Goal: Information Seeking & Learning: Learn about a topic

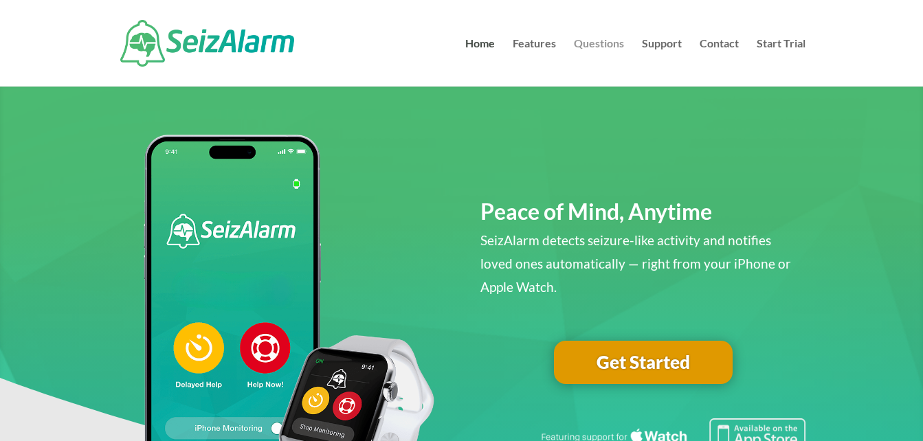
click at [603, 45] on link "Questions" at bounding box center [599, 62] width 50 height 48
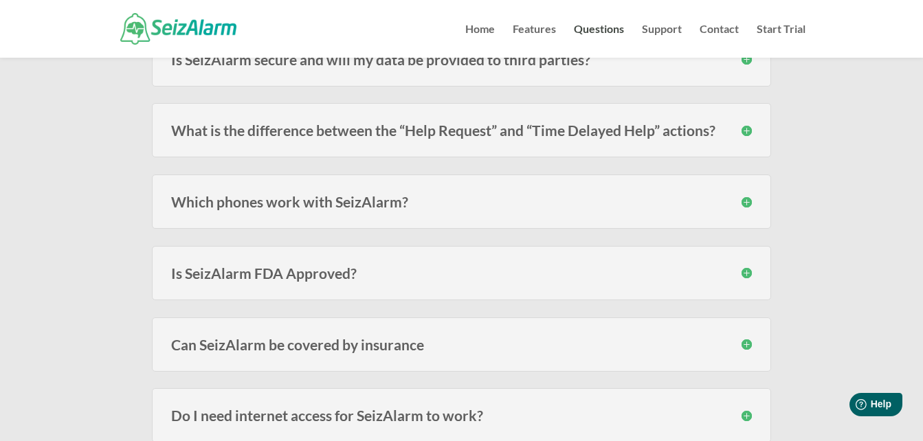
scroll to position [1383, 0]
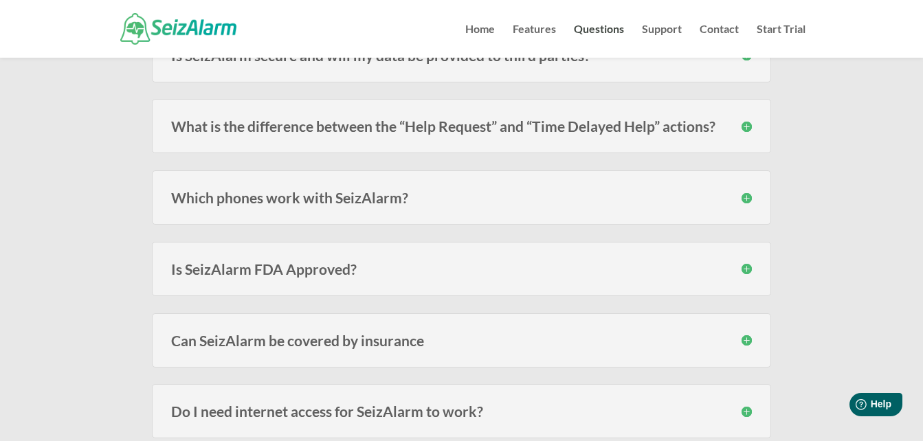
click at [746, 271] on h3 "Is SeizAlarm FDA Approved?" at bounding box center [461, 269] width 581 height 14
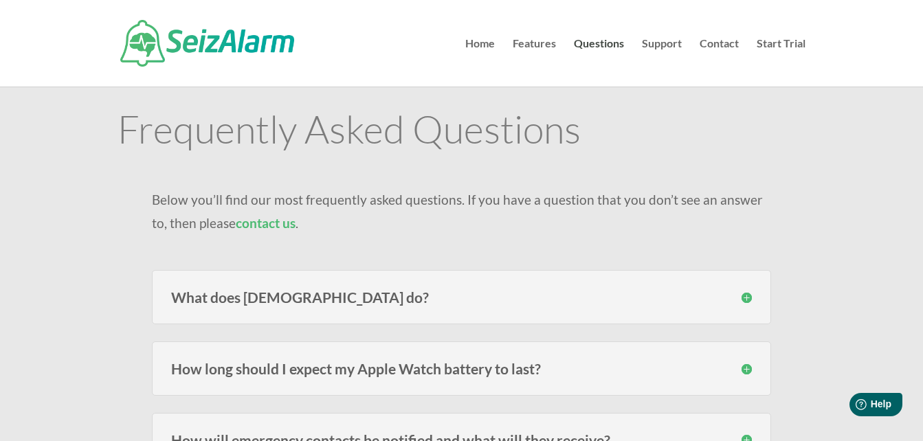
scroll to position [0, 0]
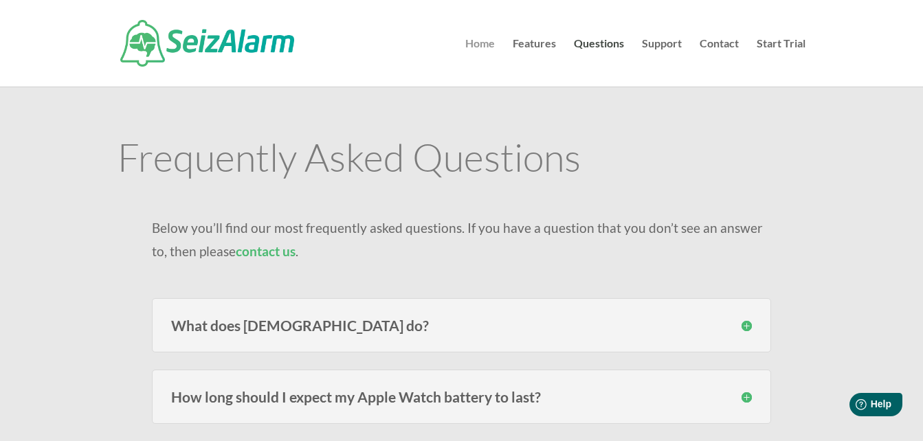
click at [480, 47] on link "Home" at bounding box center [480, 62] width 30 height 48
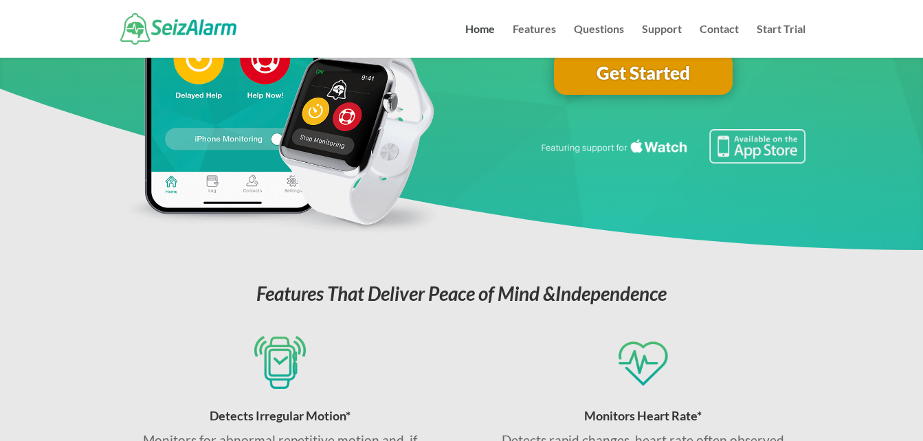
scroll to position [148, 0]
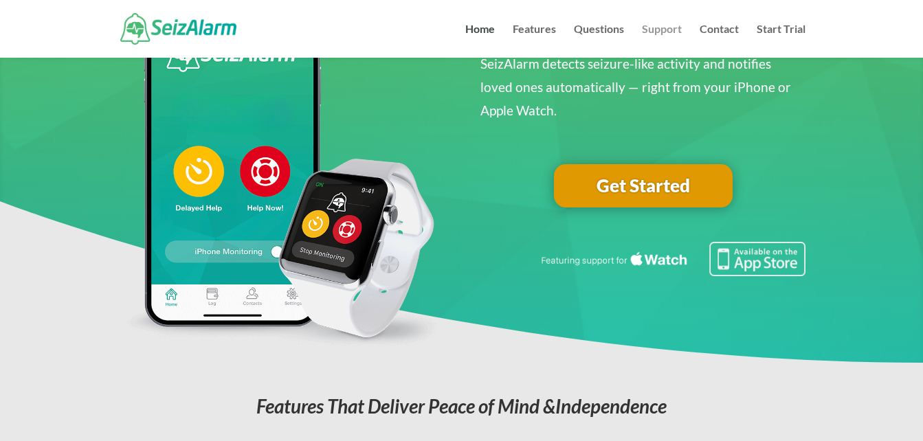
click at [656, 28] on link "Support" at bounding box center [662, 41] width 40 height 34
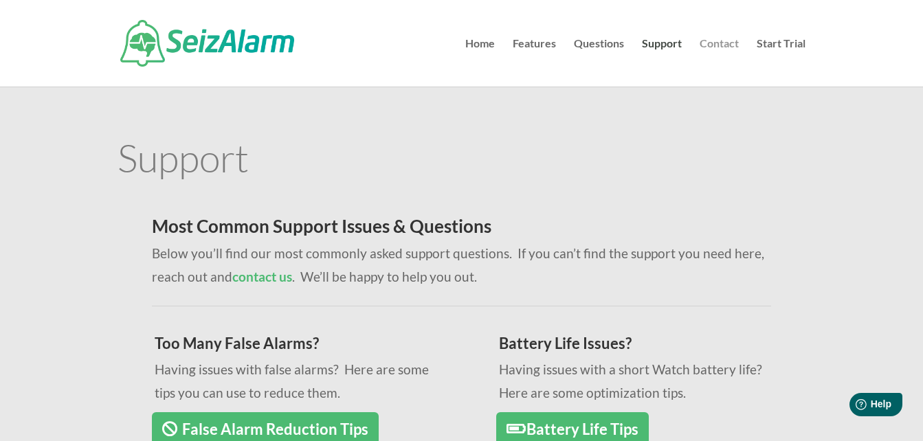
click at [730, 47] on link "Contact" at bounding box center [719, 62] width 39 height 48
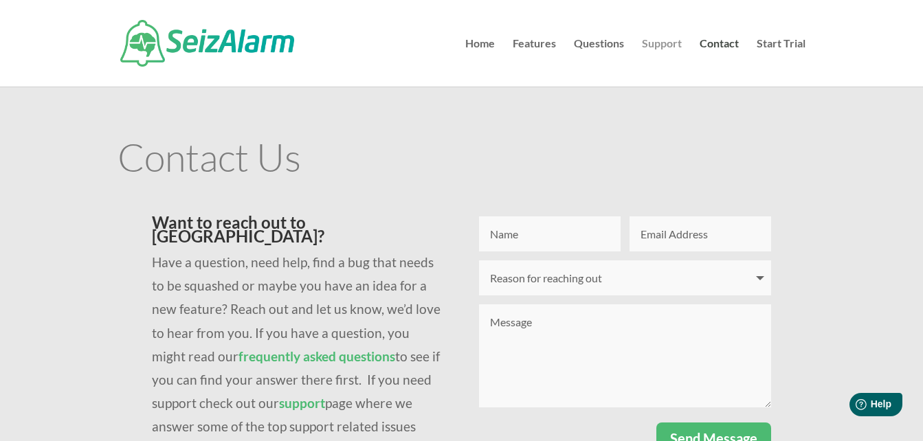
click at [669, 38] on link "Support" at bounding box center [662, 62] width 40 height 48
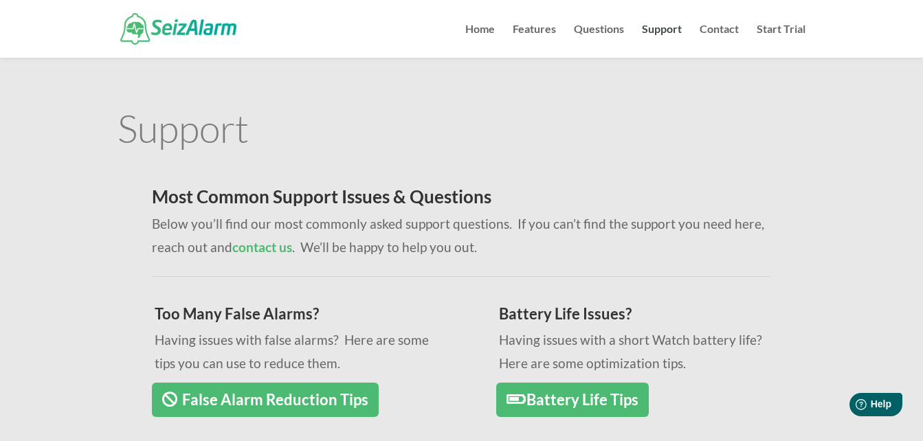
scroll to position [126, 0]
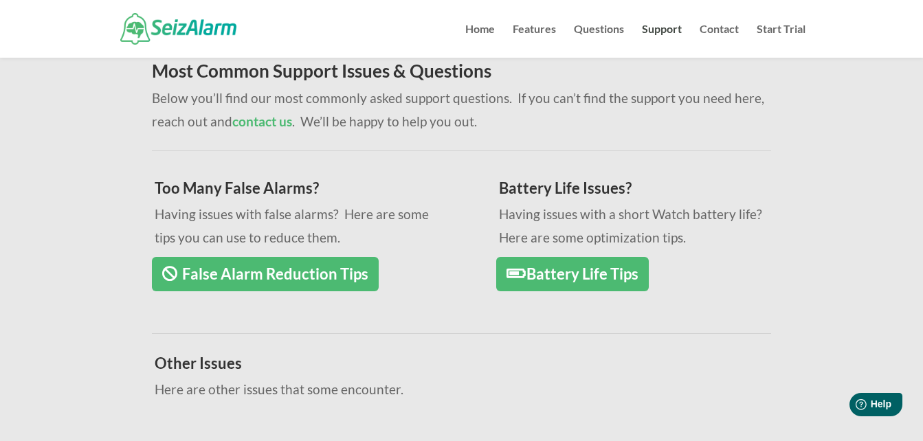
click at [606, 284] on link "Battery Life Tips" at bounding box center [572, 274] width 153 height 35
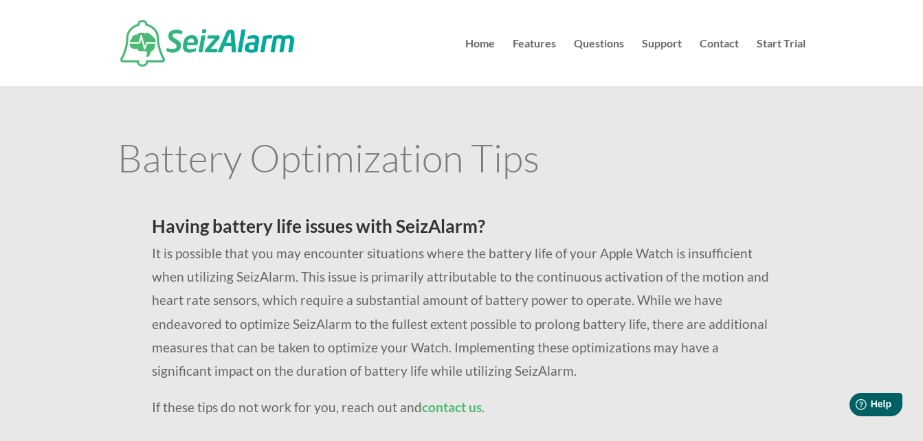
scroll to position [65, 0]
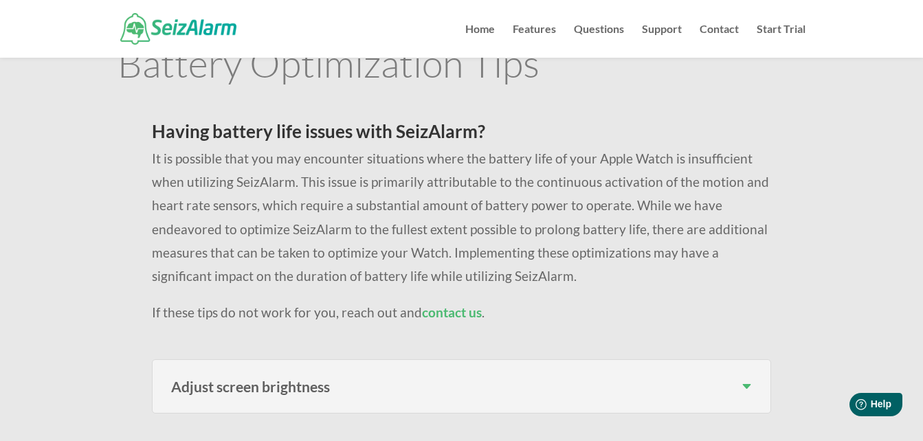
click at [680, 263] on p "It is possible that you may encounter situations where the battery life of your…" at bounding box center [461, 224] width 619 height 154
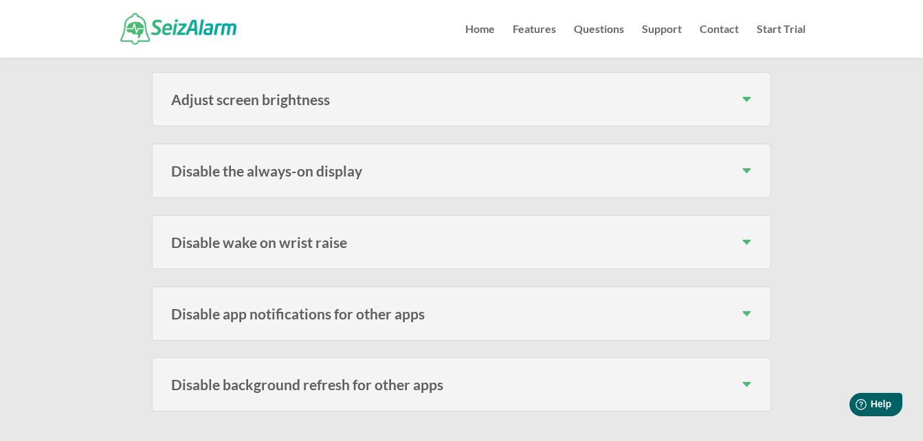
scroll to position [346, 0]
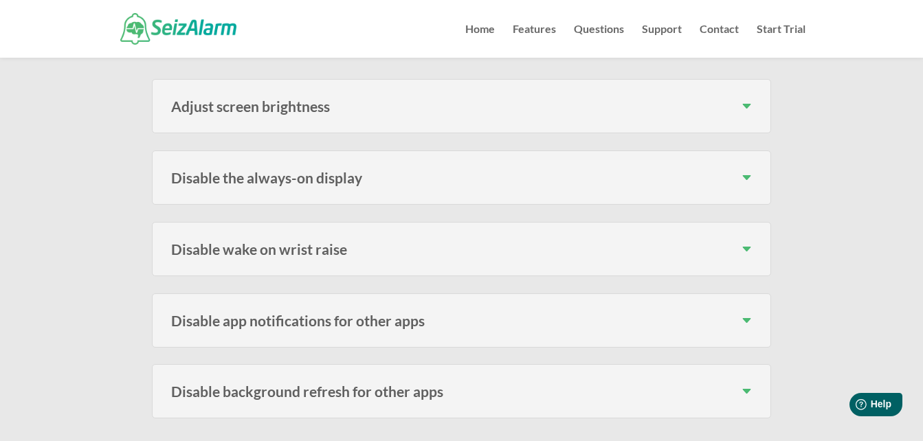
click at [748, 111] on h3 "Adjust screen brightness" at bounding box center [461, 106] width 581 height 14
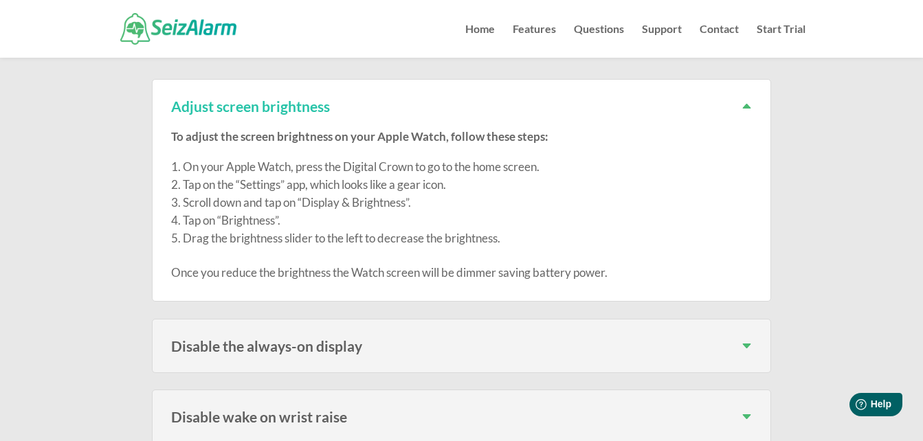
click at [751, 343] on h3 "Disable the always-on display" at bounding box center [461, 346] width 581 height 14
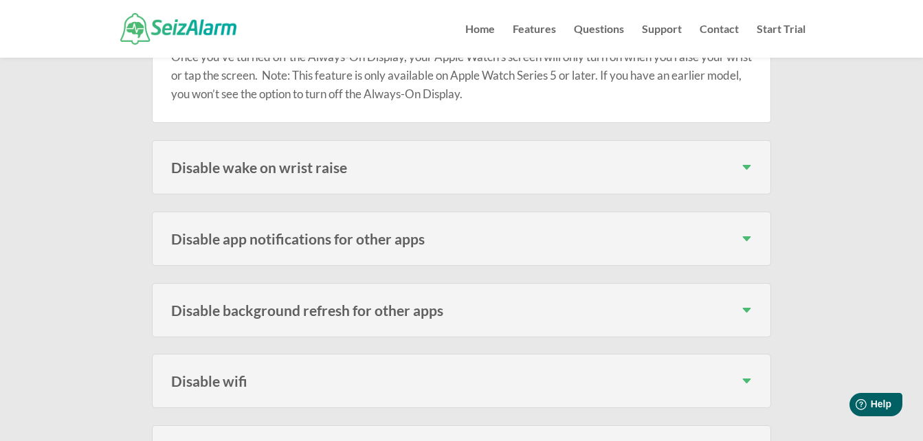
scroll to position [787, 0]
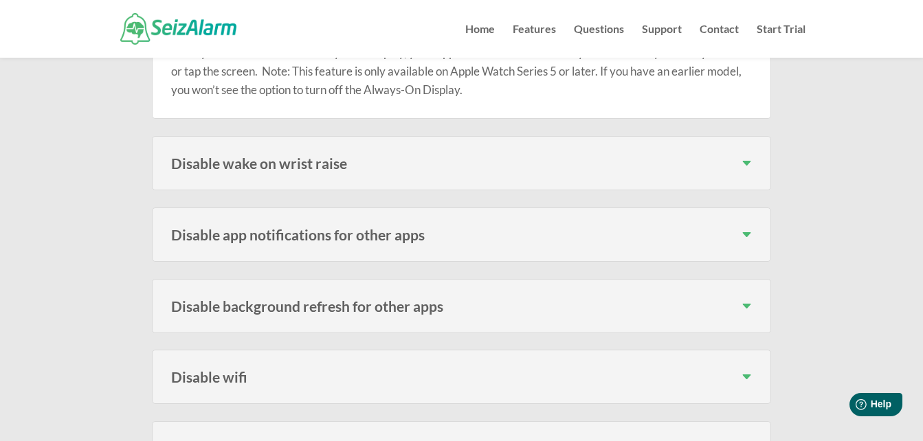
click at [592, 242] on div "Disable app notifications for other apps Having notifications enabled for apps …" at bounding box center [461, 235] width 619 height 54
click at [746, 237] on h3 "Disable app notifications for other apps" at bounding box center [461, 234] width 581 height 14
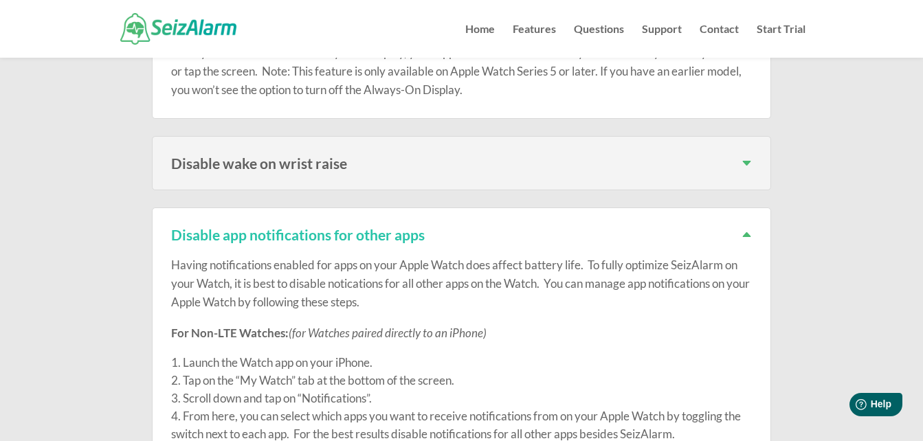
click at [746, 237] on h3 "Disable app notifications for other apps" at bounding box center [461, 234] width 581 height 14
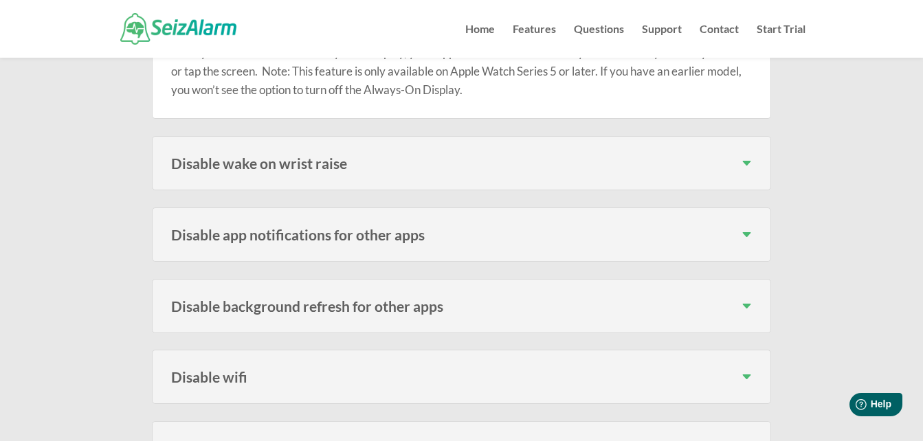
click at [742, 302] on h3 "Disable background refresh for other apps" at bounding box center [461, 306] width 581 height 14
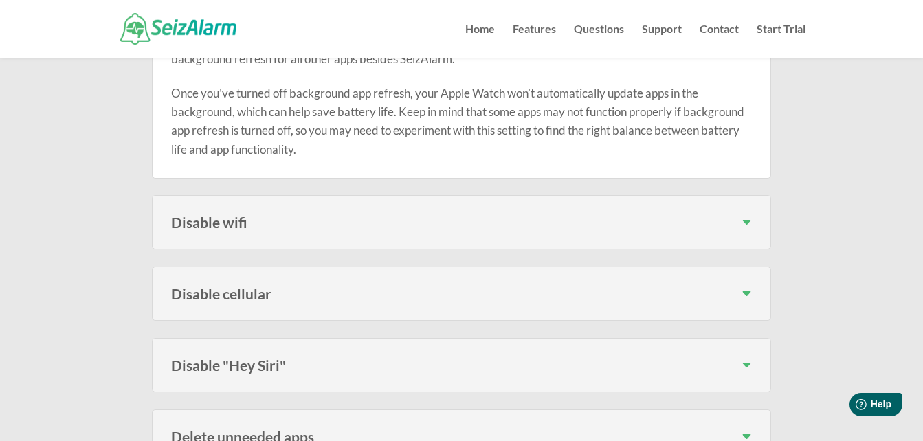
scroll to position [1269, 0]
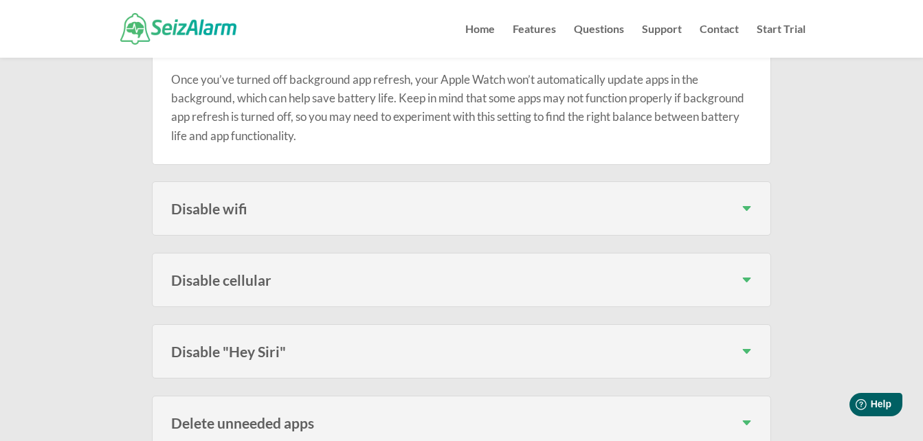
click at [752, 210] on h3 "Disable wifi" at bounding box center [461, 208] width 581 height 14
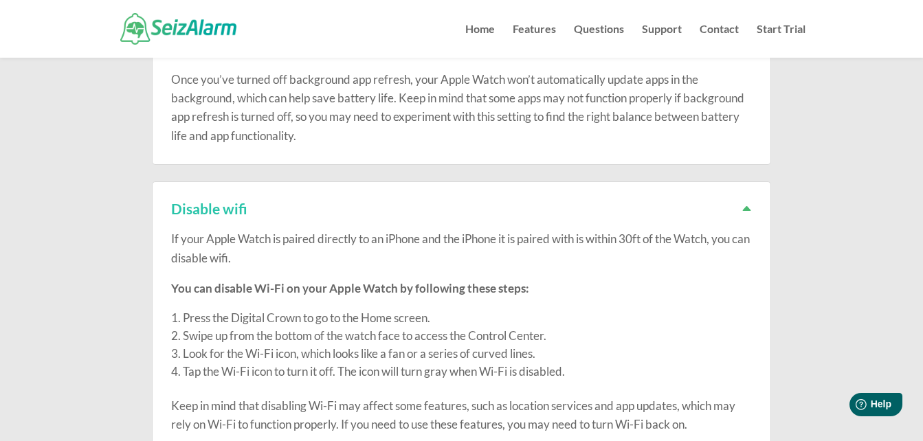
click at [608, 300] on p "You can disable Wi-Fi on your Apple Watch by following these steps:" at bounding box center [461, 294] width 581 height 30
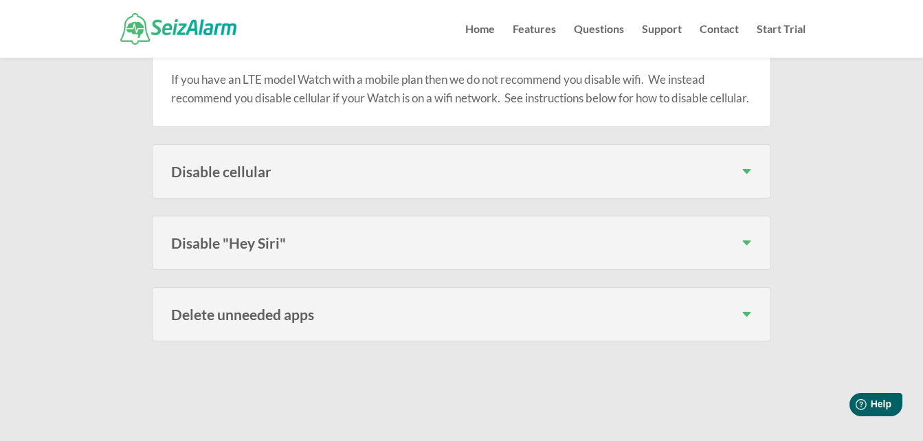
scroll to position [1709, 0]
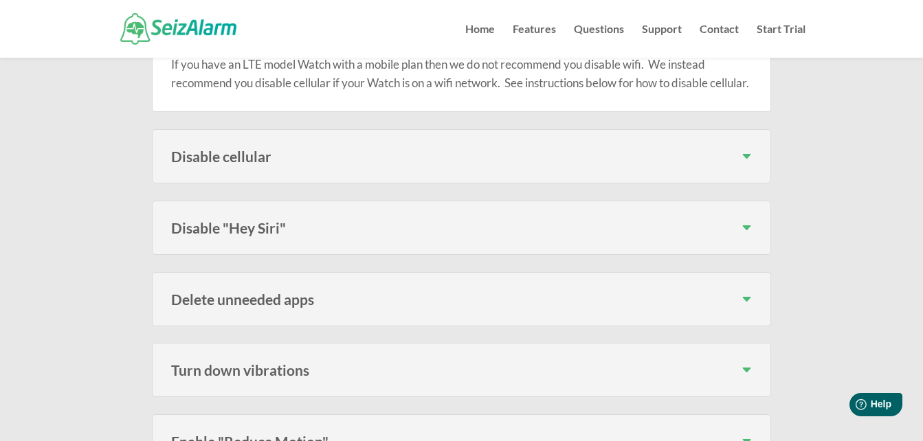
click at [748, 164] on h3 "Disable cellular" at bounding box center [461, 156] width 581 height 14
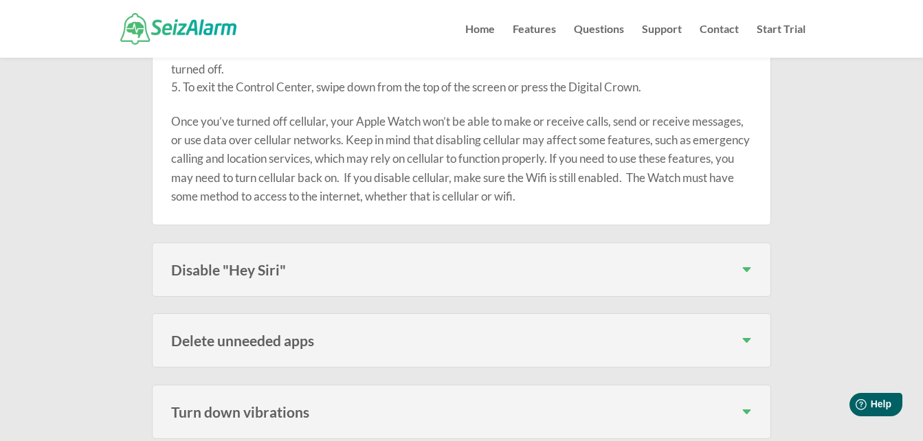
scroll to position [2080, 0]
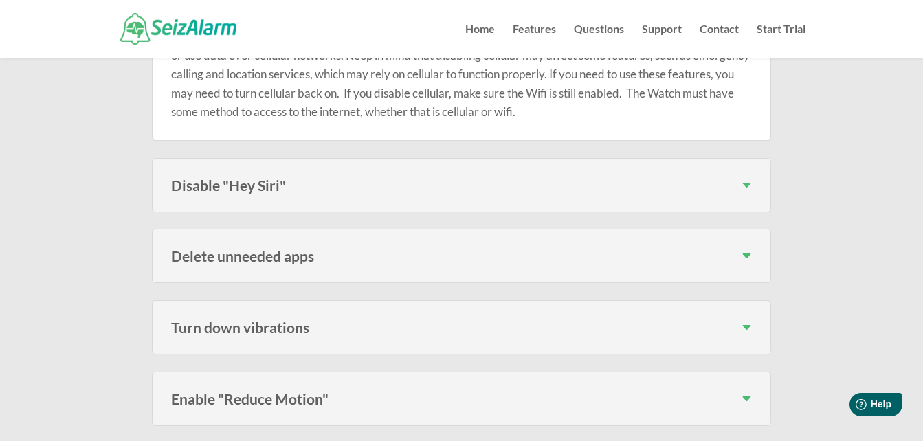
click at [749, 192] on h3 "Disable "Hey Siri"" at bounding box center [461, 185] width 581 height 14
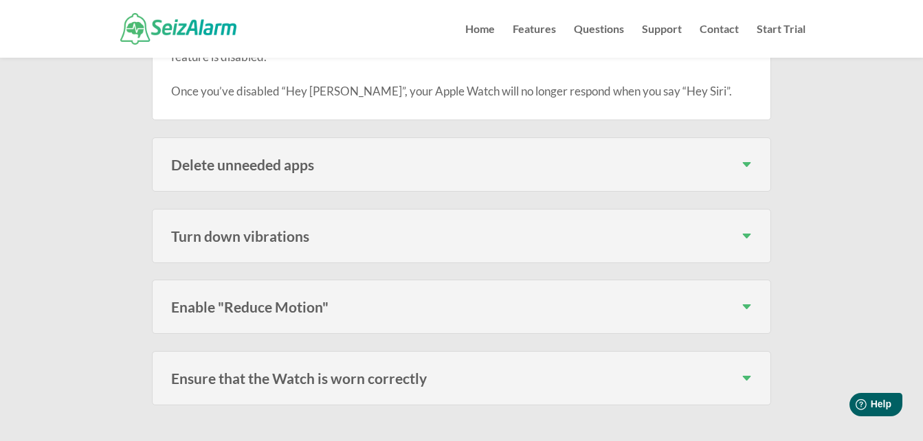
scroll to position [2357, 0]
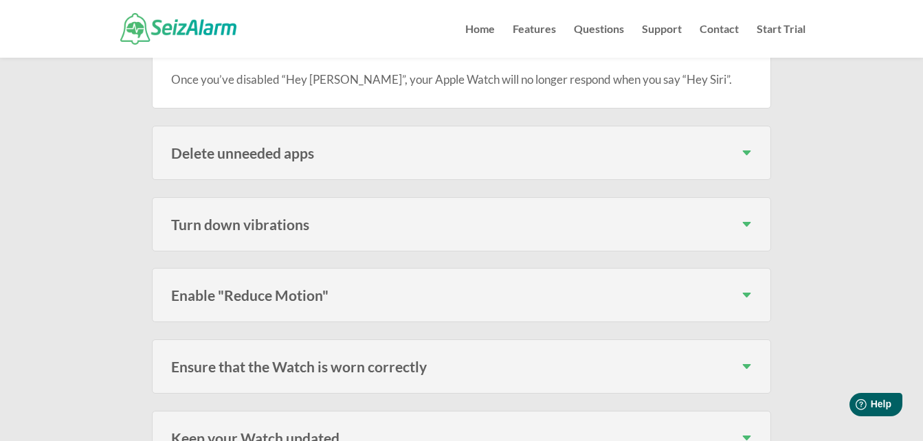
click at [746, 160] on h3 "Delete unneeded apps" at bounding box center [461, 153] width 581 height 14
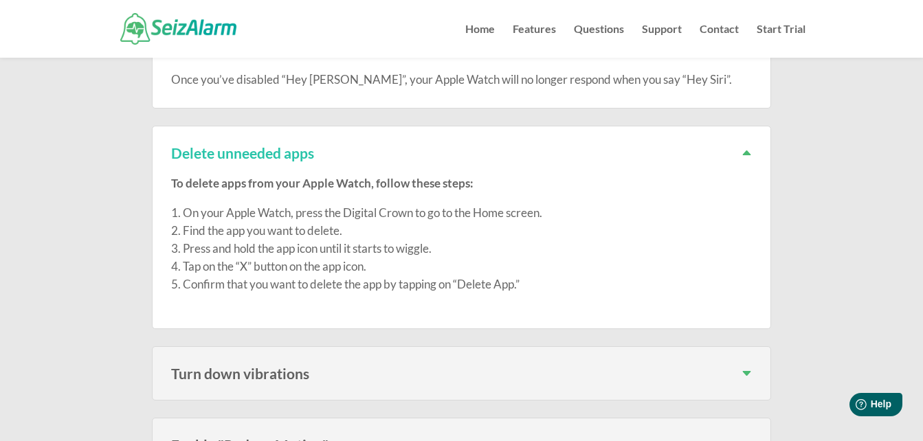
click at [746, 160] on h3 "Delete unneeded apps" at bounding box center [461, 153] width 581 height 14
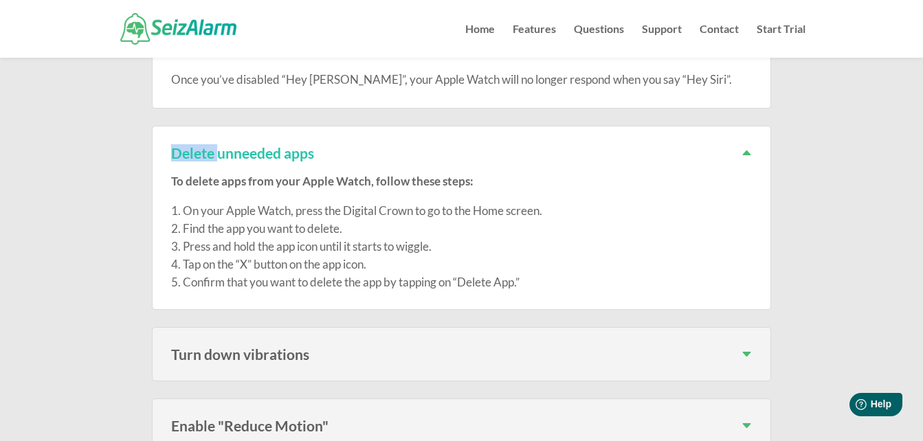
click at [746, 160] on h3 "Delete unneeded apps" at bounding box center [461, 153] width 581 height 14
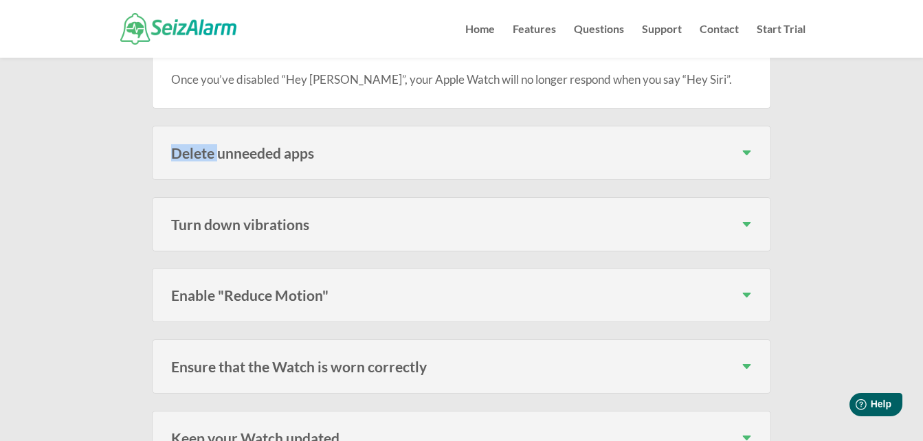
drag, startPoint x: 746, startPoint y: 167, endPoint x: 806, endPoint y: 201, distance: 69.6
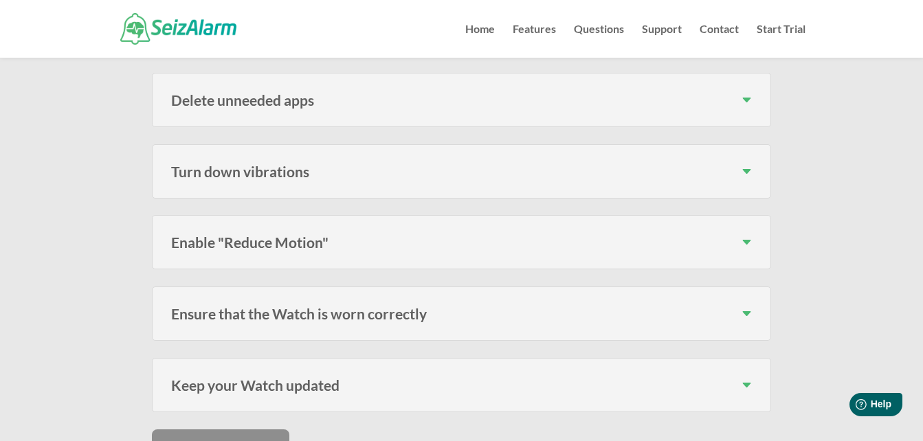
scroll to position [2428, 0]
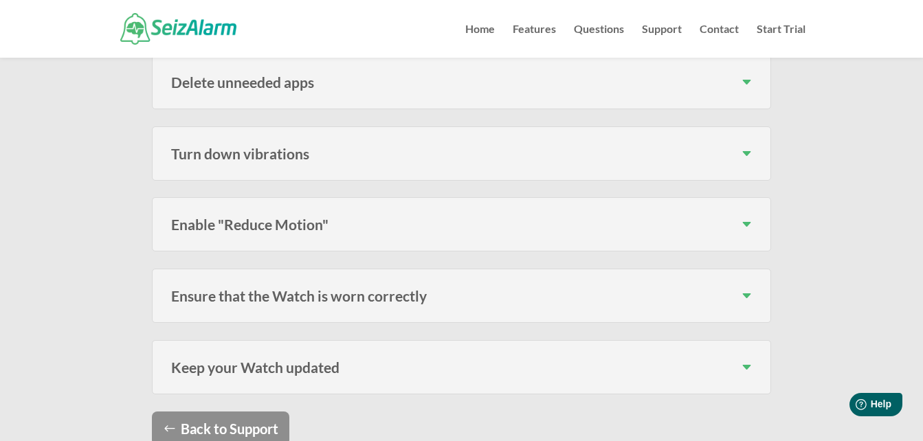
click at [748, 161] on h3 "Turn down vibrations" at bounding box center [461, 153] width 581 height 14
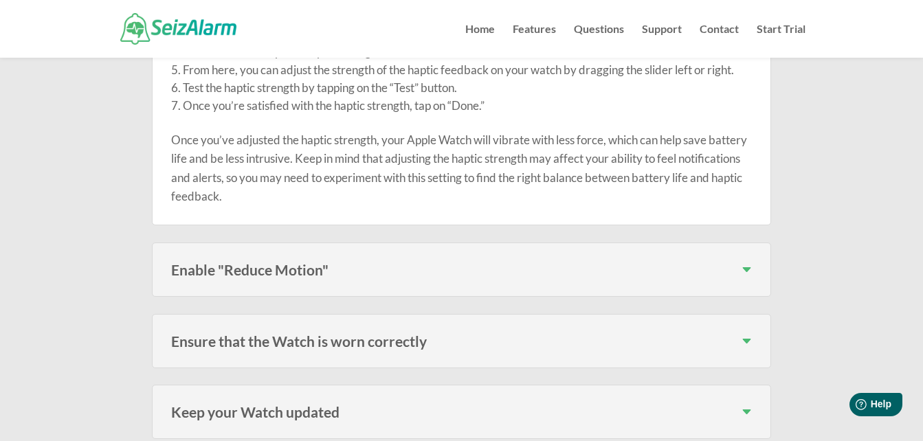
scroll to position [2724, 0]
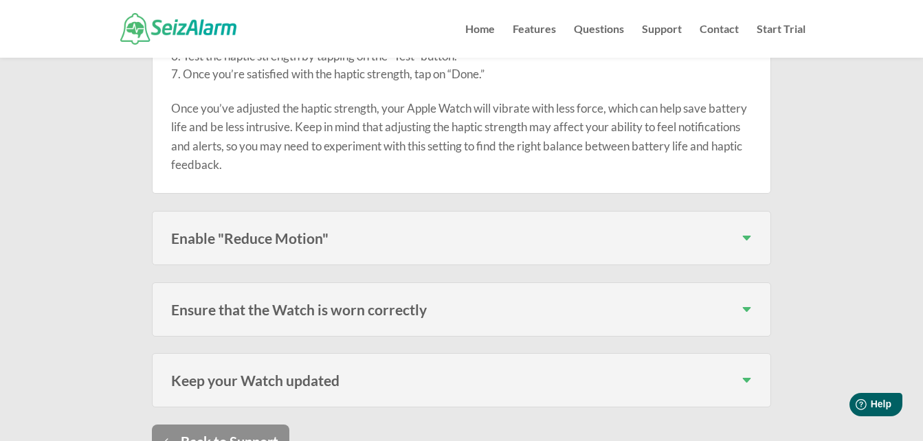
click at [744, 245] on h3 "Enable "Reduce Motion"" at bounding box center [461, 238] width 581 height 14
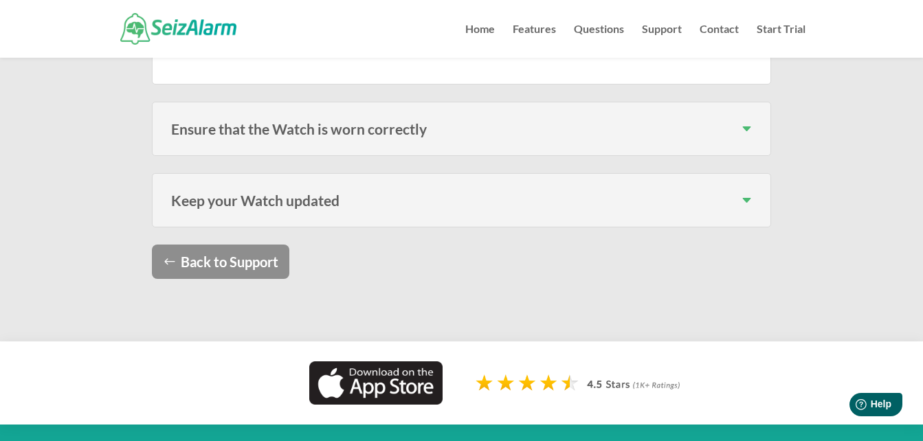
scroll to position [3096, 0]
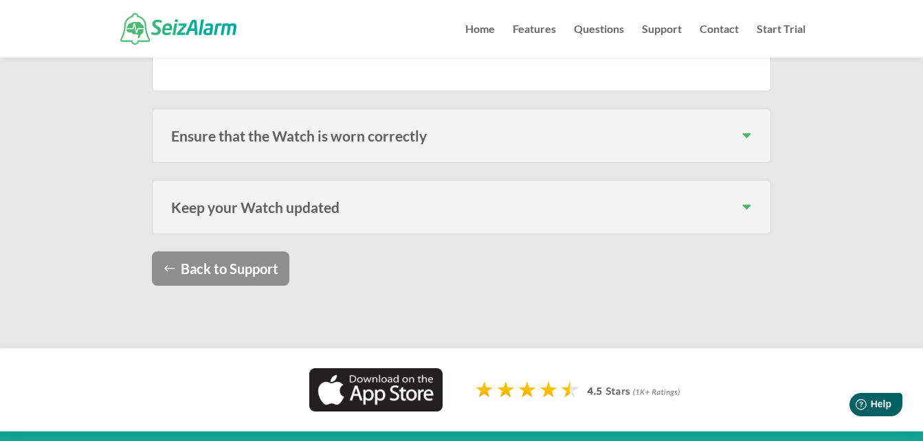
click at [748, 214] on h3 "Keep your Watch updated" at bounding box center [461, 207] width 581 height 14
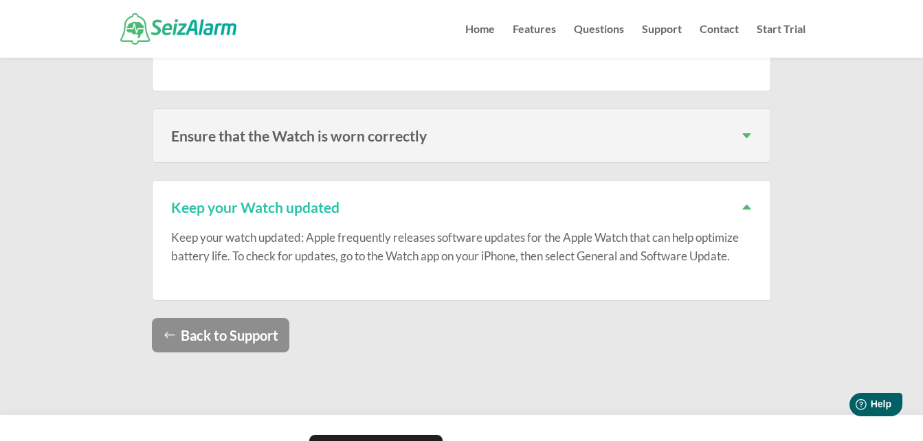
click at [748, 214] on h3 "Keep your Watch updated" at bounding box center [461, 207] width 581 height 14
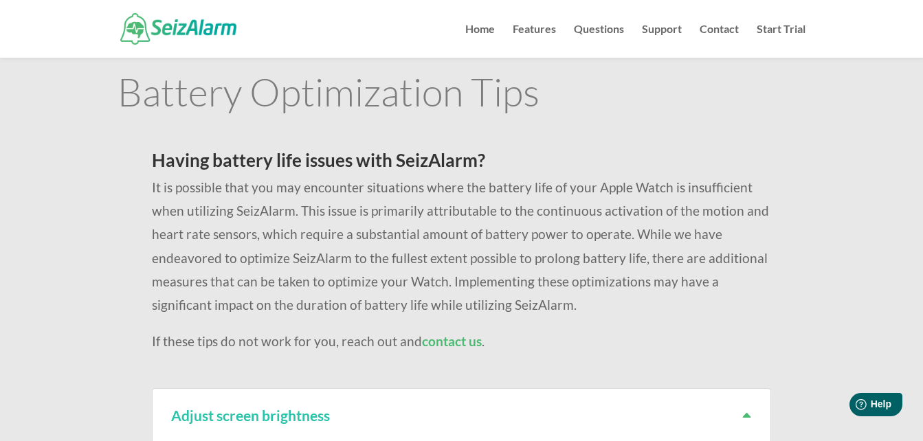
scroll to position [0, 0]
